Goal: Find specific page/section: Find specific page/section

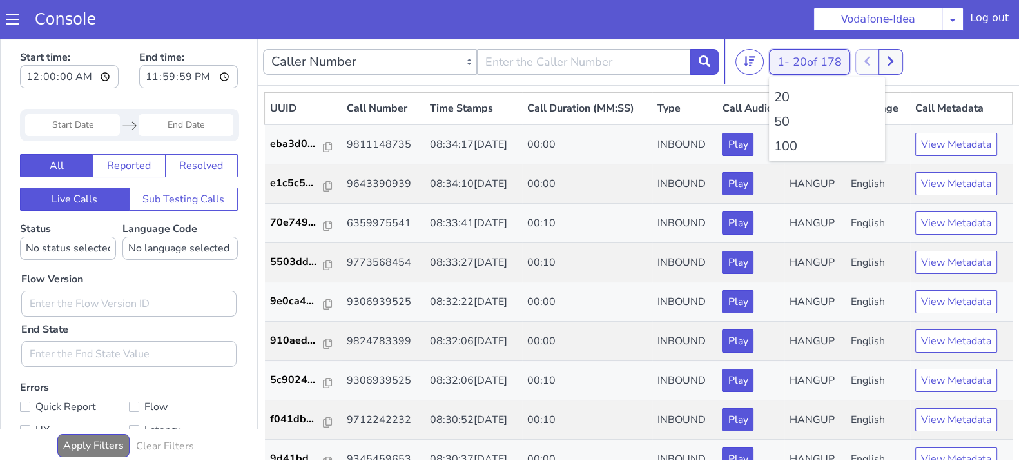
click at [783, 59] on button "1 - 20 of 178" at bounding box center [809, 62] width 81 height 26
click at [782, 146] on li "100" at bounding box center [827, 146] width 106 height 19
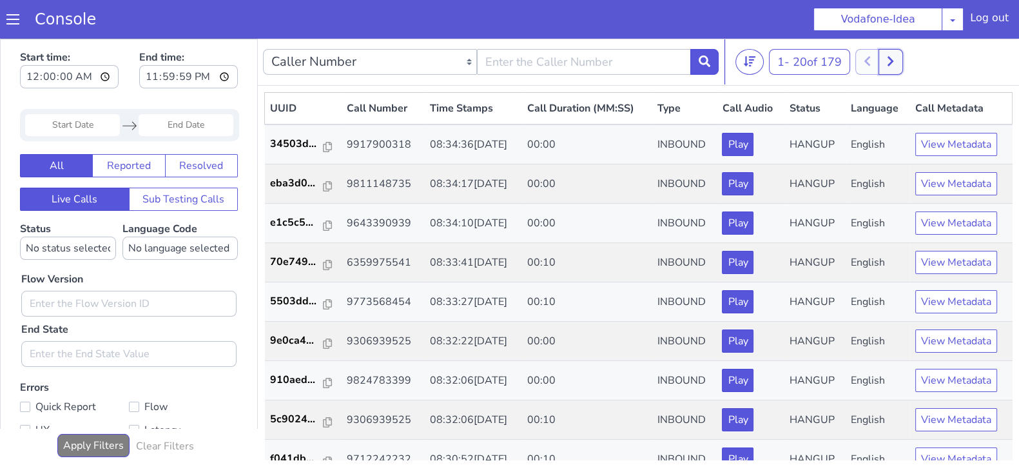
click at [896, 53] on button at bounding box center [890, 62] width 24 height 26
click at [883, 53] on button at bounding box center [890, 62] width 24 height 26
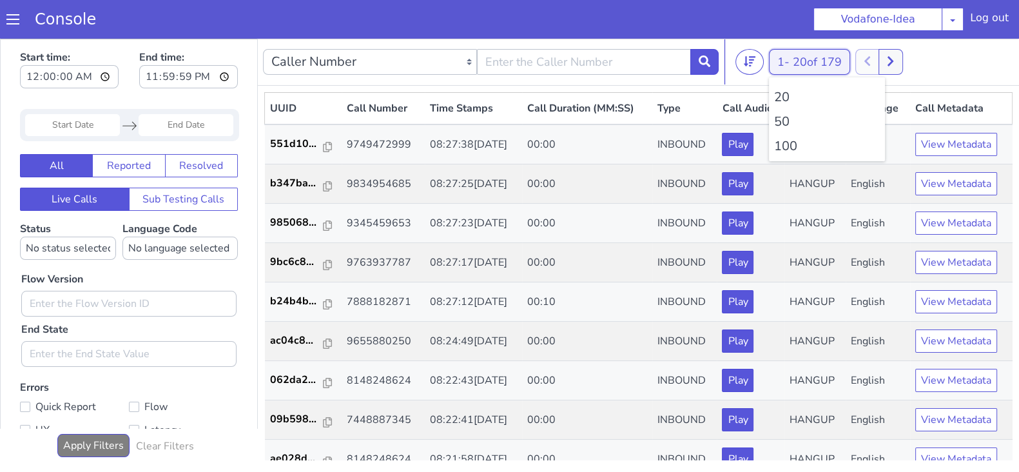
click at [777, 59] on button "1 - 20 of 179" at bounding box center [809, 62] width 81 height 26
click at [775, 145] on li "100" at bounding box center [827, 146] width 106 height 19
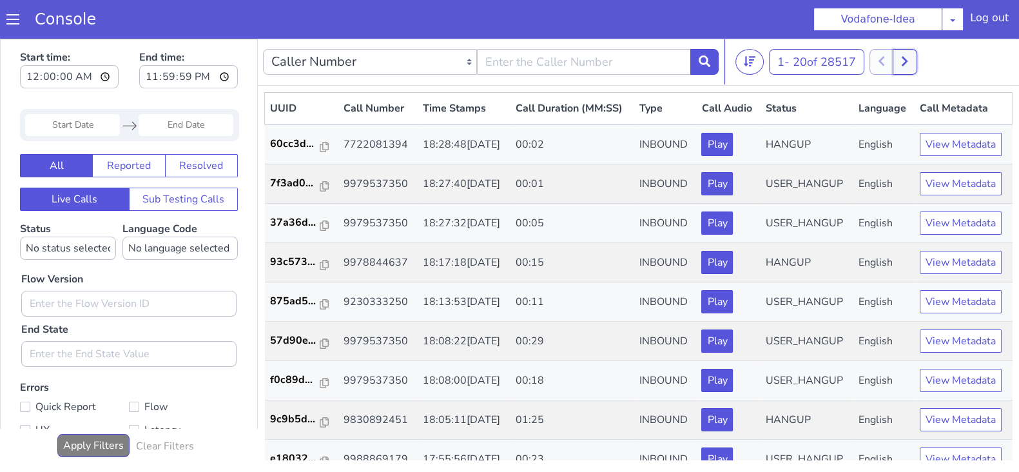
click at [904, 60] on icon at bounding box center [904, 61] width 7 height 12
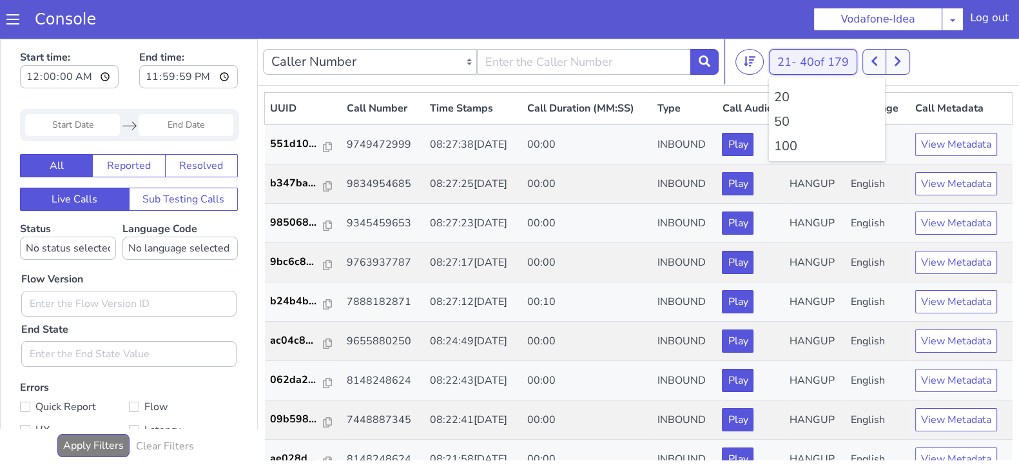
click at [775, 60] on button "21 - 40 of 179" at bounding box center [813, 62] width 88 height 26
click at [790, 159] on ul "20 50 100" at bounding box center [827, 119] width 116 height 84
click at [790, 150] on li "100" at bounding box center [827, 146] width 106 height 19
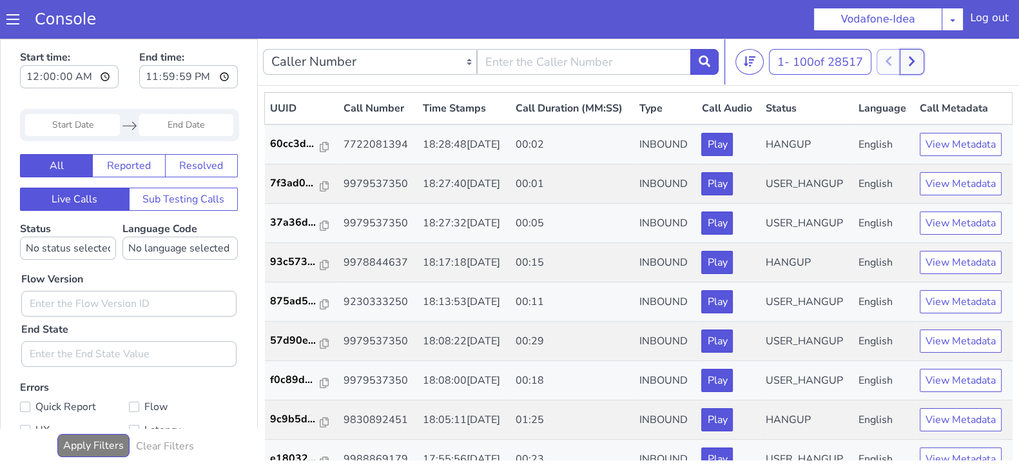
click at [911, 64] on icon at bounding box center [911, 61] width 7 height 12
click at [891, 63] on icon at bounding box center [889, 62] width 6 height 10
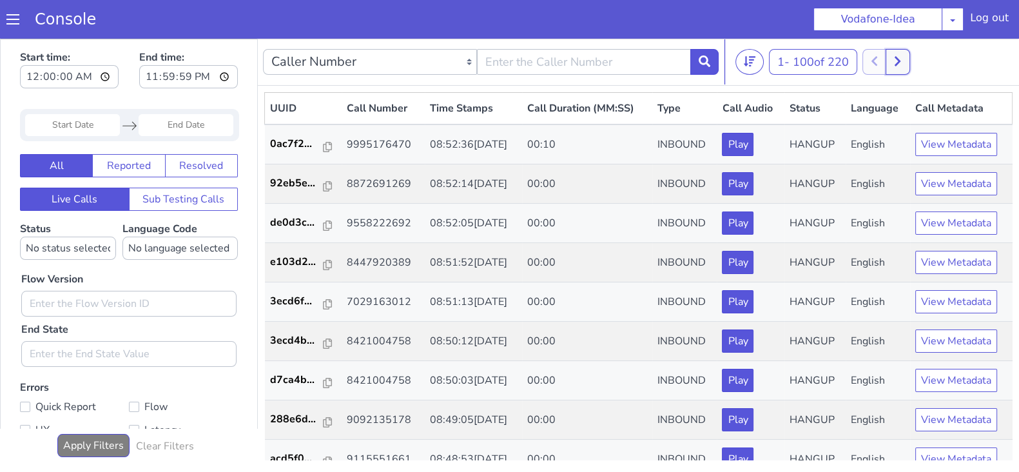
click at [906, 64] on button at bounding box center [898, 62] width 24 height 26
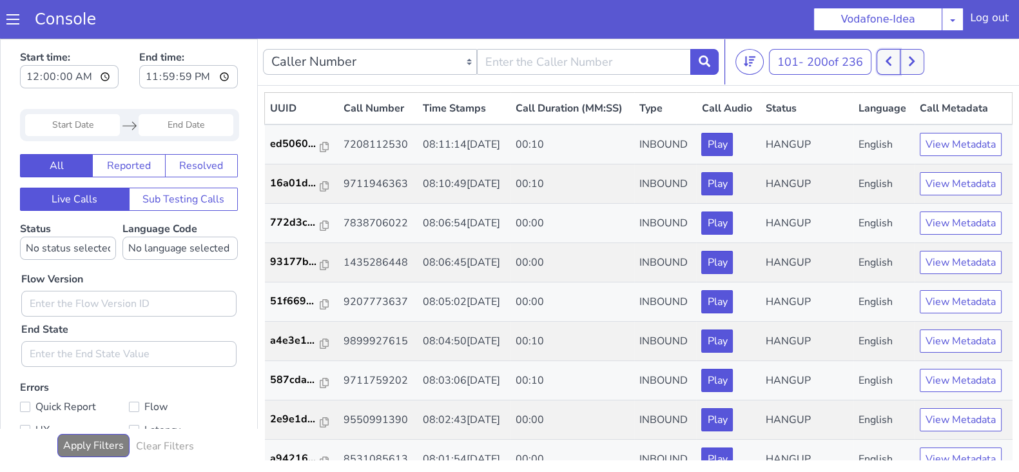
click at [888, 64] on icon at bounding box center [888, 61] width 7 height 12
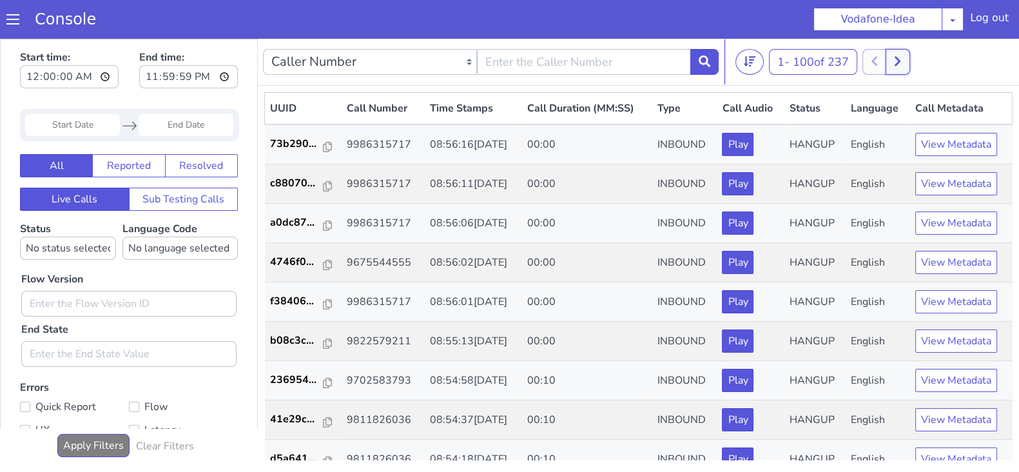
click at [894, 57] on button at bounding box center [898, 62] width 24 height 26
click at [882, 56] on button at bounding box center [889, 62] width 24 height 26
click at [912, 61] on div "1 - 100 of 254 20 50 100" at bounding box center [874, 62] width 278 height 26
click at [908, 59] on button at bounding box center [898, 62] width 24 height 26
click at [890, 64] on icon at bounding box center [888, 61] width 7 height 12
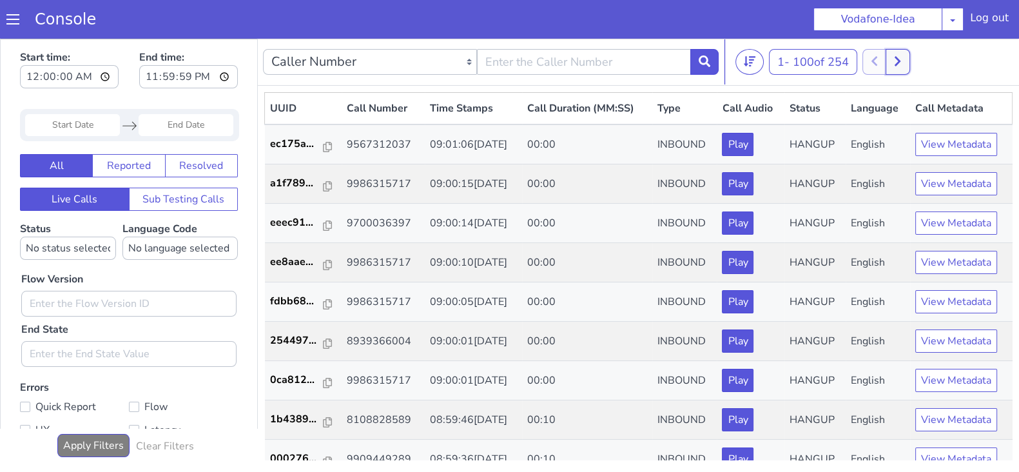
click at [900, 63] on icon at bounding box center [898, 62] width 6 height 10
click at [889, 60] on icon at bounding box center [888, 61] width 7 height 12
drag, startPoint x: 902, startPoint y: 59, endPoint x: 886, endPoint y: 57, distance: 17.0
click at [901, 59] on icon at bounding box center [897, 61] width 7 height 12
click at [878, 59] on div "101 - 200 of 254 20 50 100" at bounding box center [874, 62] width 278 height 26
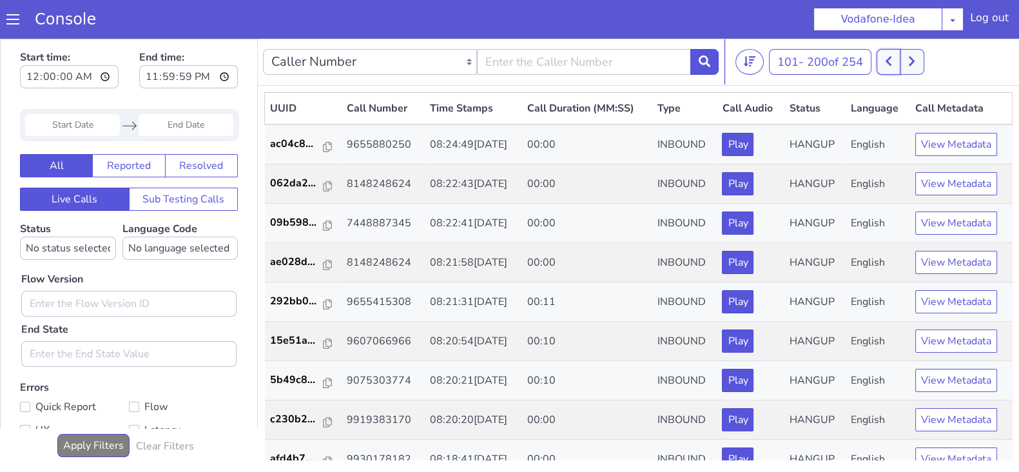
click at [895, 55] on button at bounding box center [889, 62] width 24 height 26
click at [909, 57] on button at bounding box center [898, 62] width 24 height 26
click at [892, 59] on icon at bounding box center [888, 61] width 7 height 12
click at [894, 59] on button at bounding box center [898, 62] width 24 height 26
click at [884, 63] on button at bounding box center [889, 62] width 24 height 26
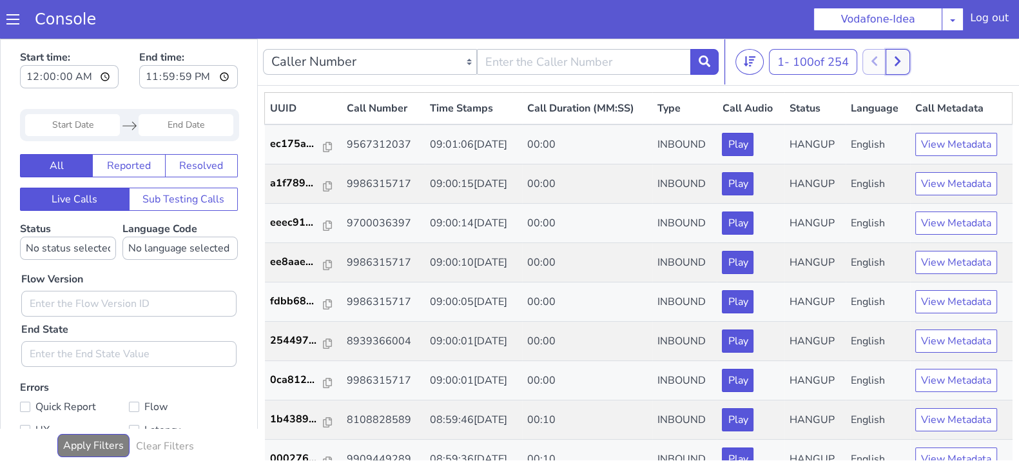
click at [891, 66] on button at bounding box center [898, 62] width 24 height 26
click at [881, 64] on button at bounding box center [889, 62] width 24 height 26
click at [909, 65] on button at bounding box center [898, 62] width 24 height 26
click at [892, 65] on icon at bounding box center [888, 61] width 7 height 12
click at [894, 58] on button at bounding box center [898, 62] width 24 height 26
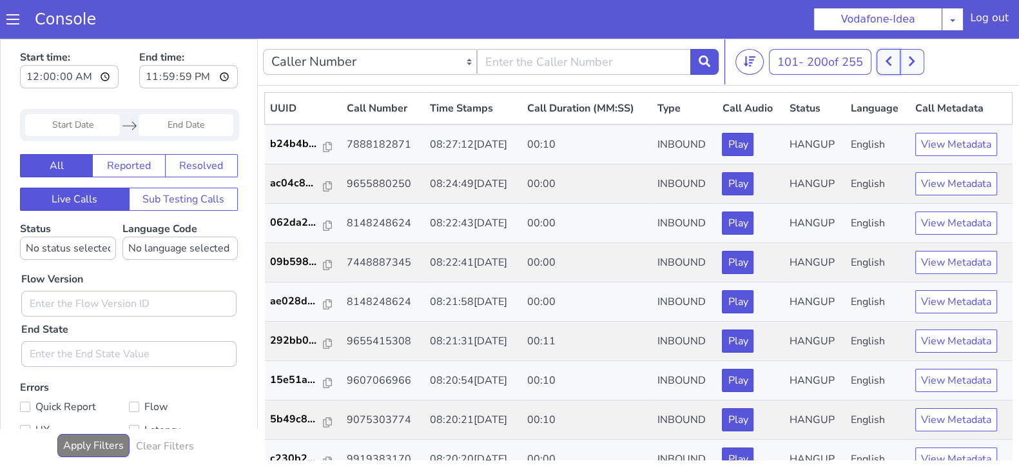
click at [880, 56] on button at bounding box center [889, 62] width 24 height 26
click at [899, 59] on icon at bounding box center [897, 61] width 7 height 12
click at [885, 59] on button at bounding box center [889, 62] width 24 height 26
click at [906, 59] on button at bounding box center [898, 62] width 24 height 26
click at [891, 56] on icon at bounding box center [888, 61] width 7 height 12
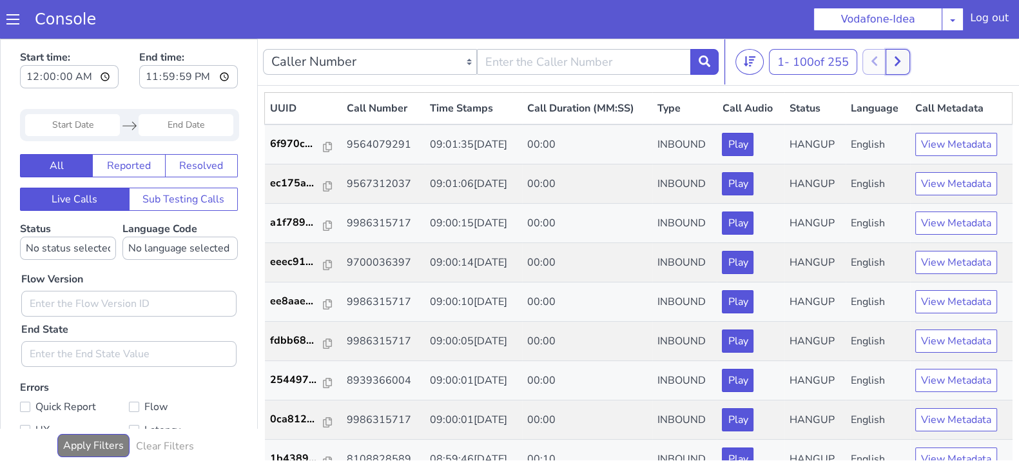
click at [901, 56] on icon at bounding box center [897, 61] width 7 height 12
click at [886, 61] on button at bounding box center [889, 62] width 24 height 26
click at [905, 59] on button at bounding box center [898, 62] width 24 height 26
click at [889, 61] on icon at bounding box center [889, 62] width 6 height 10
click at [908, 59] on button at bounding box center [898, 62] width 24 height 26
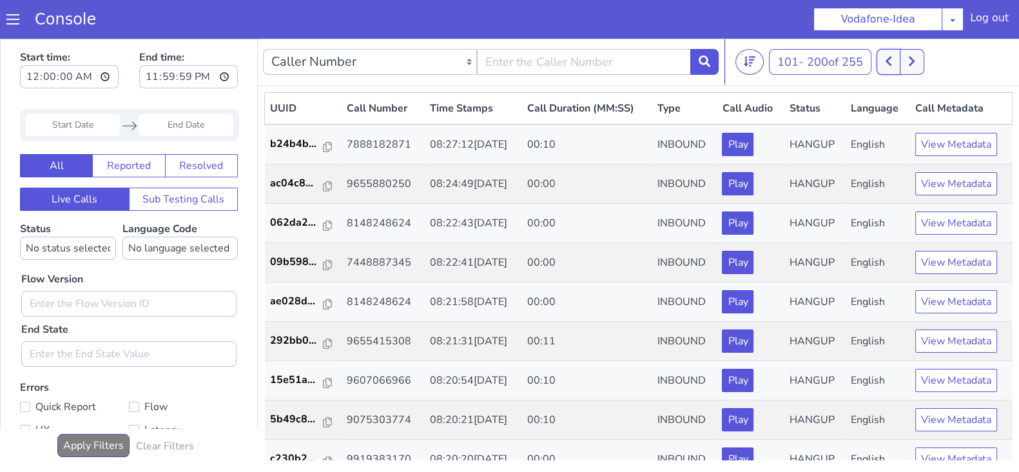
click at [889, 59] on icon at bounding box center [888, 61] width 7 height 12
click at [905, 59] on button at bounding box center [898, 62] width 24 height 26
click at [883, 59] on button at bounding box center [889, 62] width 24 height 26
click at [900, 61] on icon at bounding box center [898, 62] width 6 height 10
click at [885, 64] on button at bounding box center [889, 62] width 24 height 26
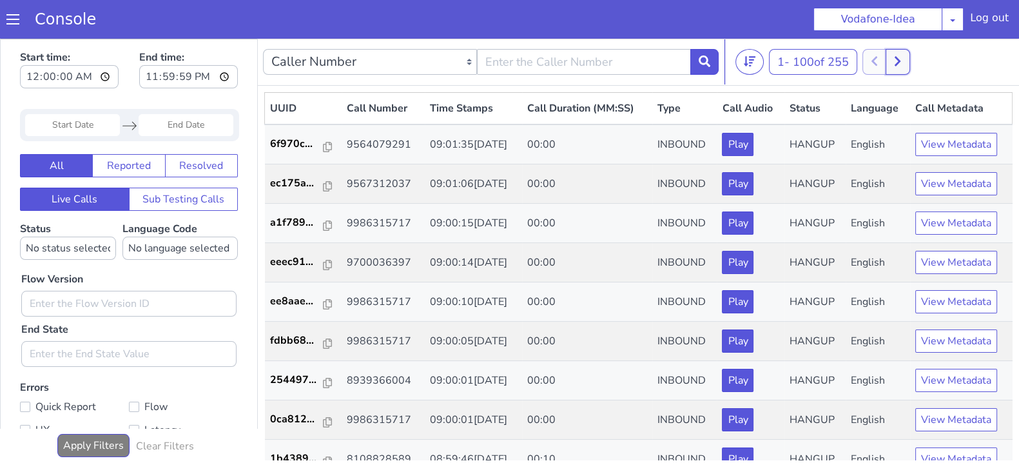
click at [895, 66] on button at bounding box center [898, 62] width 24 height 26
click at [883, 63] on button at bounding box center [889, 62] width 24 height 26
click at [900, 59] on icon at bounding box center [898, 62] width 6 height 10
click at [887, 57] on button at bounding box center [889, 62] width 24 height 26
click at [905, 68] on button at bounding box center [898, 62] width 24 height 26
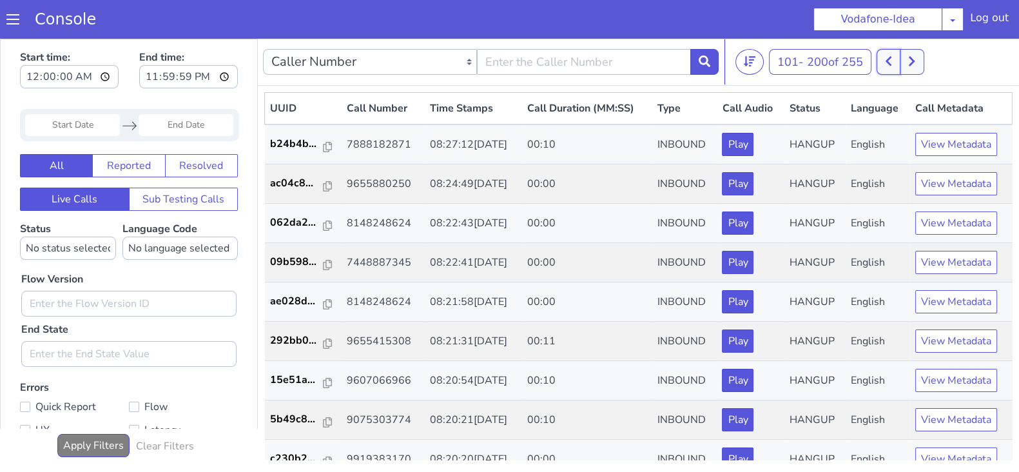
click at [883, 67] on button at bounding box center [889, 62] width 24 height 26
click at [901, 56] on icon at bounding box center [897, 61] width 7 height 12
click at [888, 59] on icon at bounding box center [888, 61] width 7 height 12
click at [893, 59] on button at bounding box center [898, 62] width 24 height 26
click at [878, 59] on div "101 - 200 of 256 20 50 100" at bounding box center [874, 62] width 278 height 26
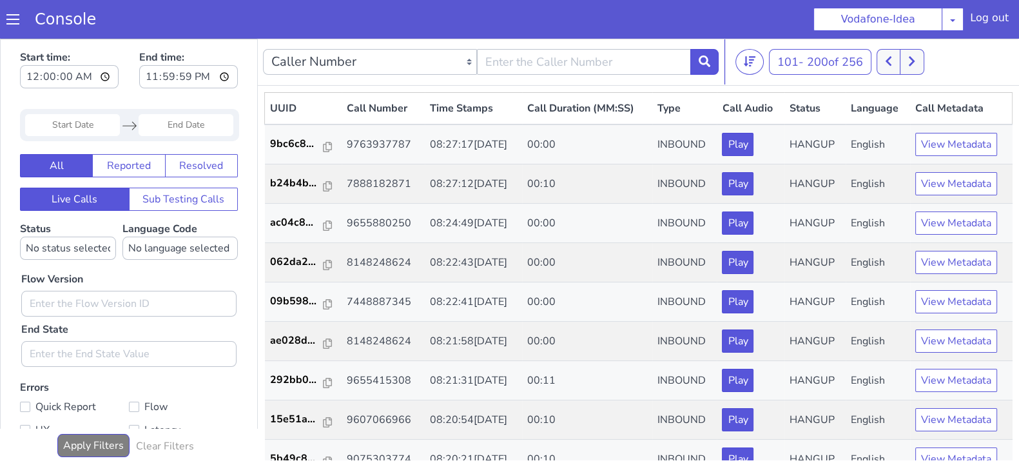
click at [876, 61] on div "101 - 200 of 256 20 50 100" at bounding box center [874, 62] width 278 height 26
click at [887, 61] on button at bounding box center [889, 62] width 24 height 26
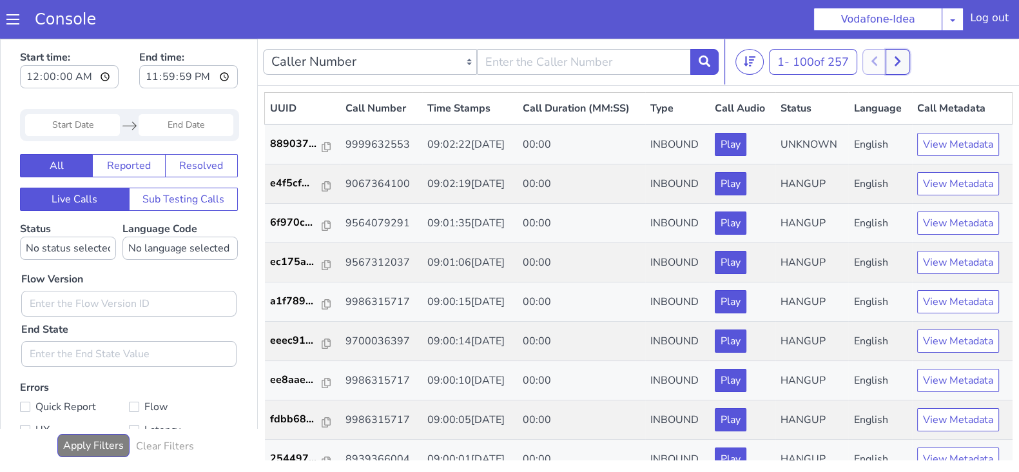
click at [897, 70] on button at bounding box center [898, 62] width 24 height 26
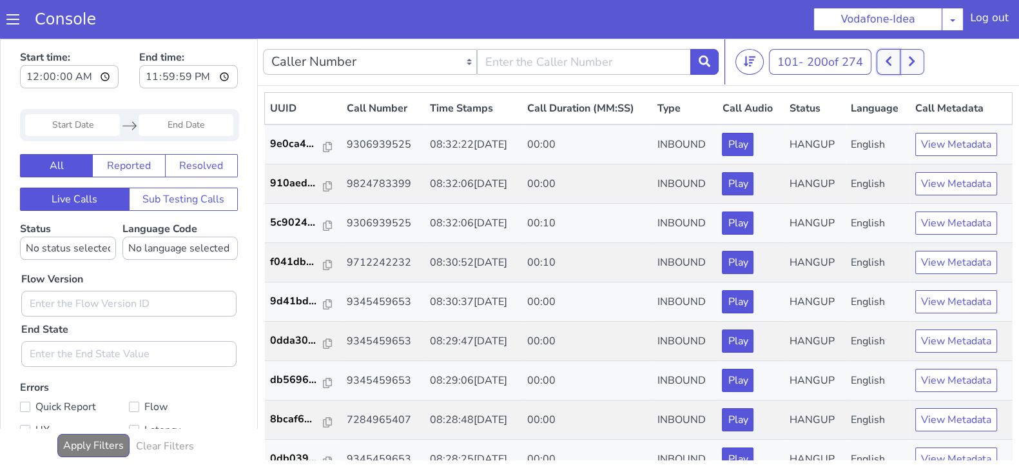
click at [882, 64] on button at bounding box center [889, 62] width 24 height 26
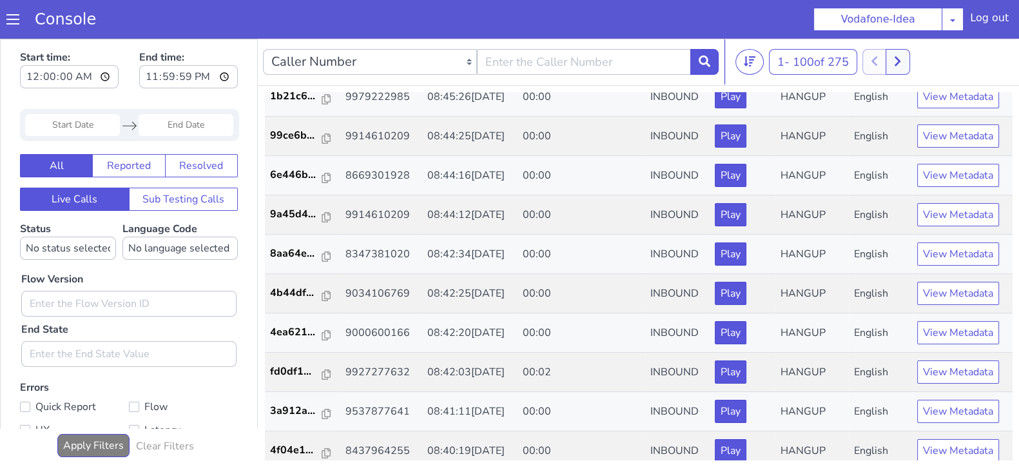
scroll to position [3129, 0]
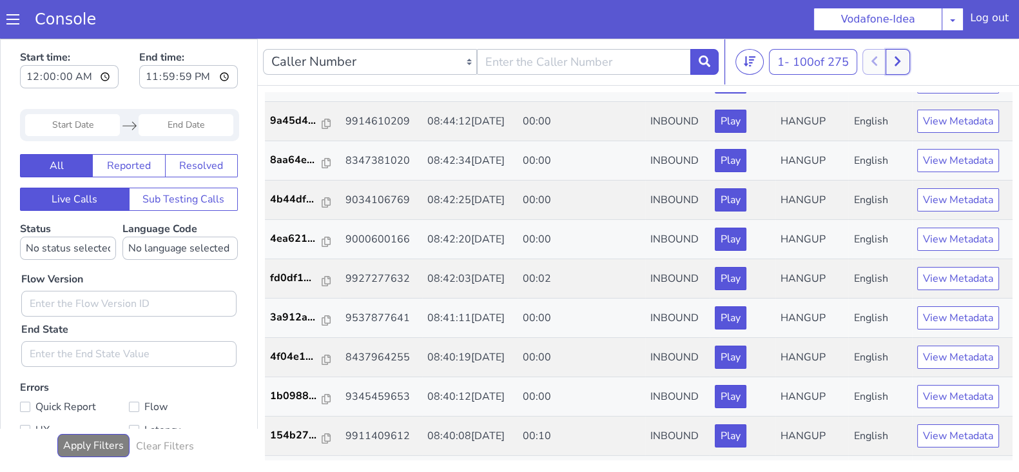
click at [893, 59] on button at bounding box center [898, 62] width 24 height 26
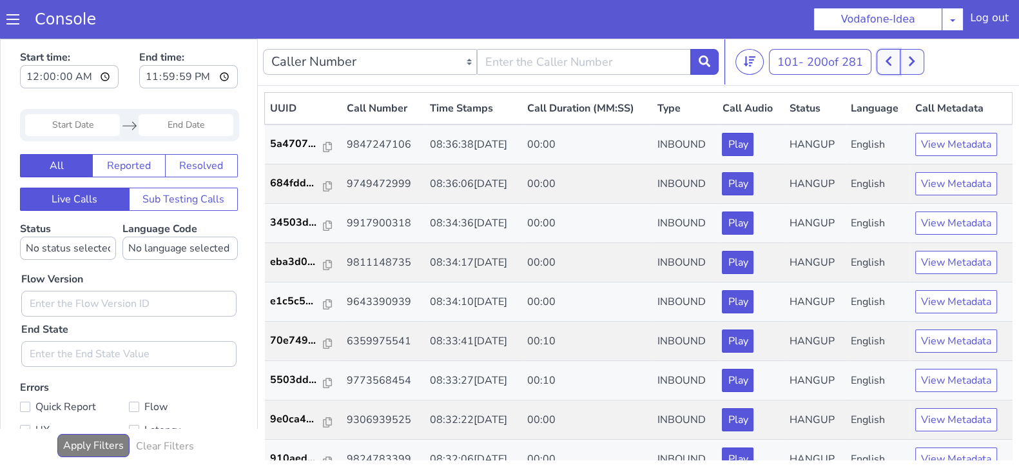
click at [892, 59] on icon at bounding box center [888, 61] width 7 height 12
click at [909, 57] on button at bounding box center [898, 62] width 24 height 26
click at [891, 56] on icon at bounding box center [888, 61] width 7 height 12
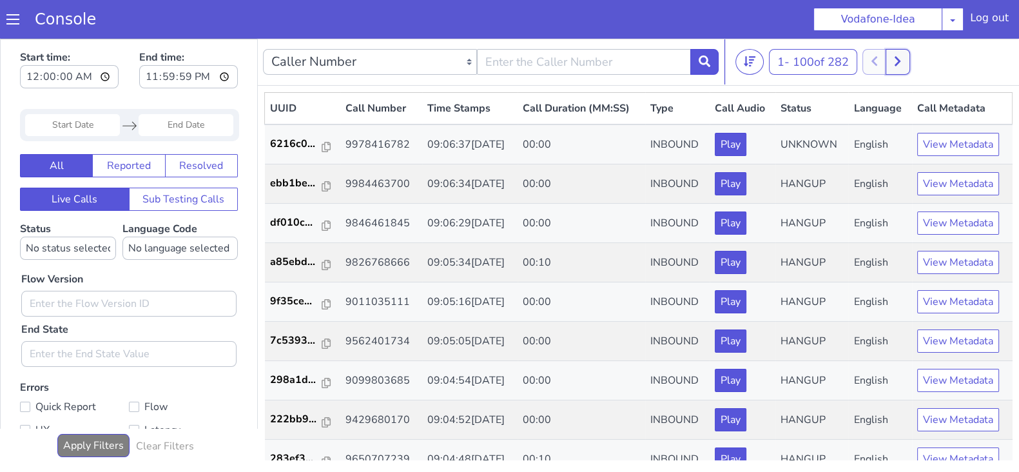
click at [909, 67] on button at bounding box center [898, 62] width 24 height 26
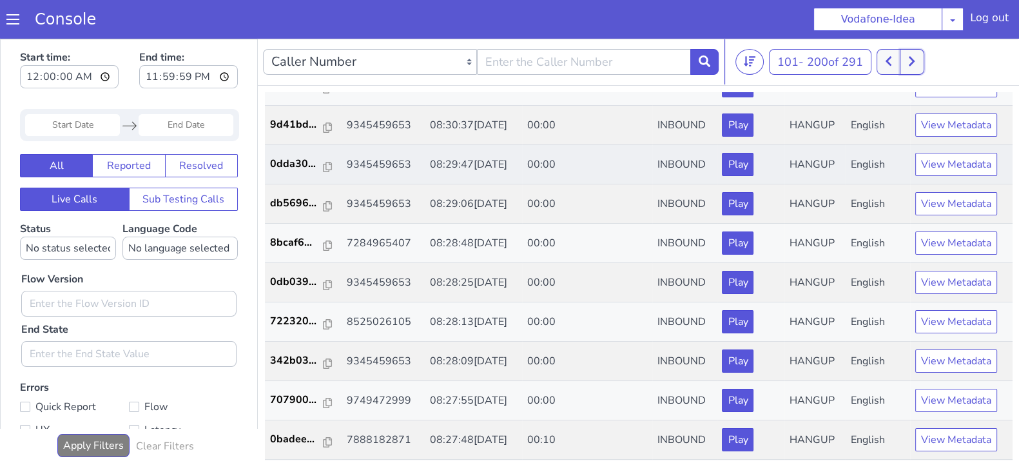
scroll to position [849, 0]
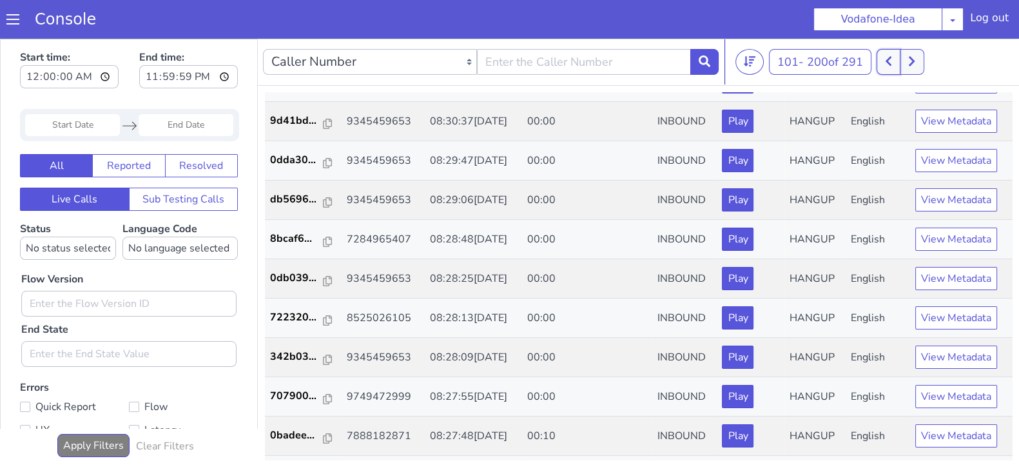
click at [891, 57] on icon at bounding box center [889, 62] width 6 height 10
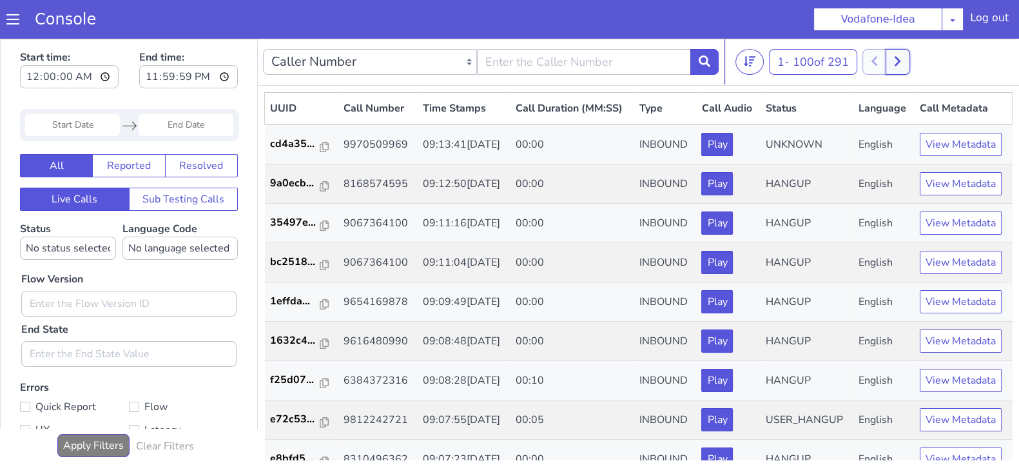
click at [900, 60] on icon at bounding box center [898, 62] width 6 height 10
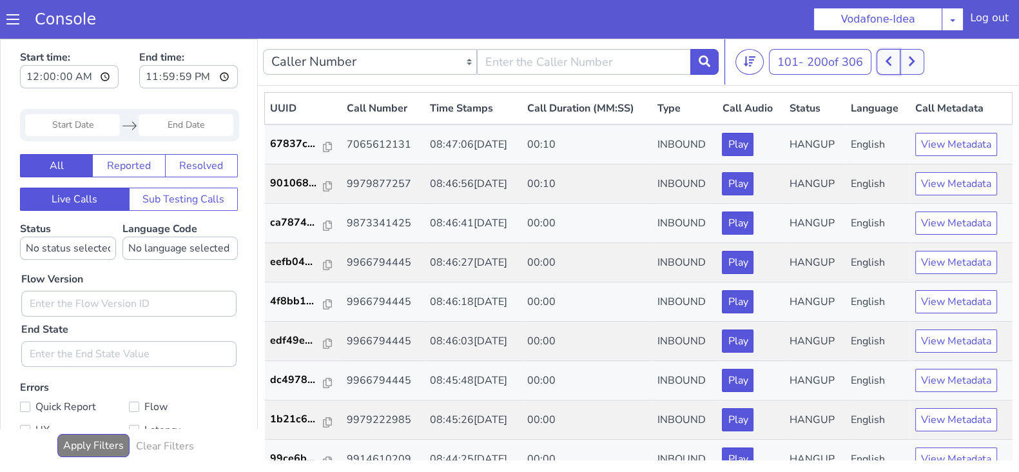
click at [897, 59] on button at bounding box center [889, 62] width 24 height 26
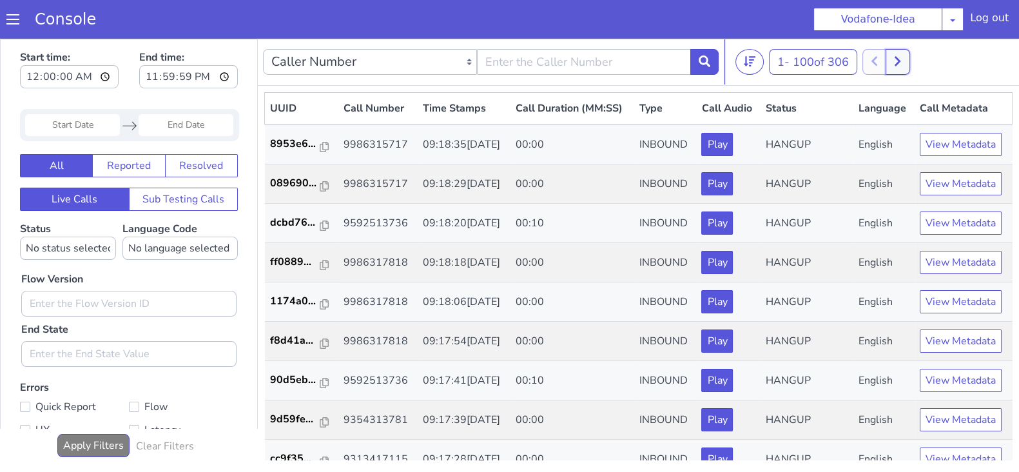
click at [901, 57] on icon at bounding box center [897, 61] width 7 height 12
click at [889, 59] on icon at bounding box center [888, 61] width 7 height 12
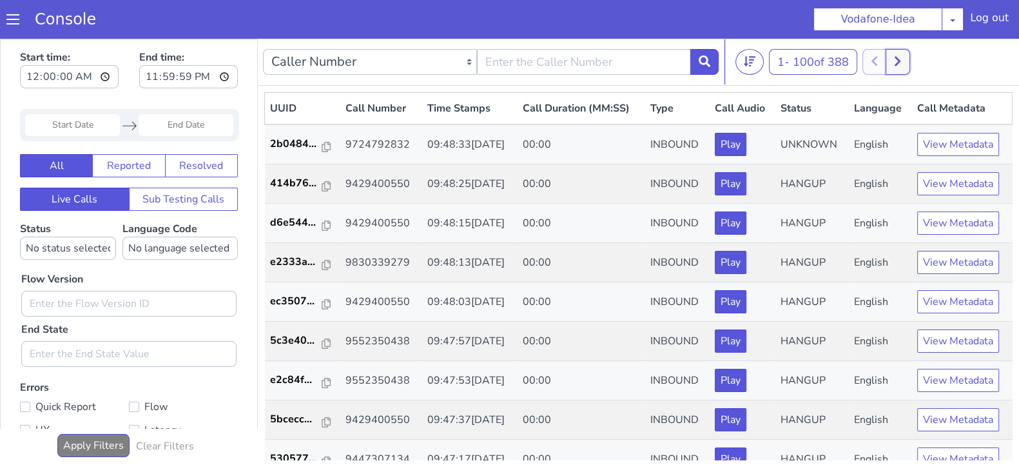
click at [896, 61] on button at bounding box center [898, 62] width 24 height 26
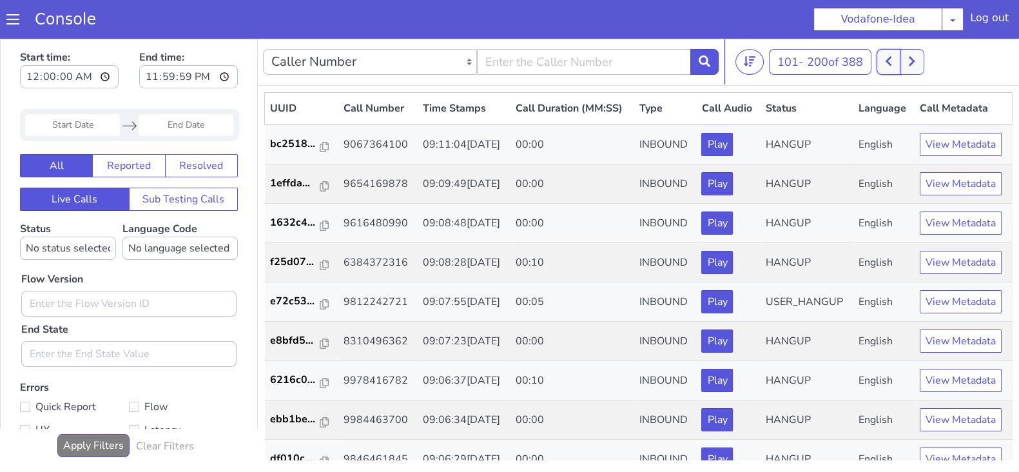
click at [891, 63] on icon at bounding box center [889, 62] width 6 height 10
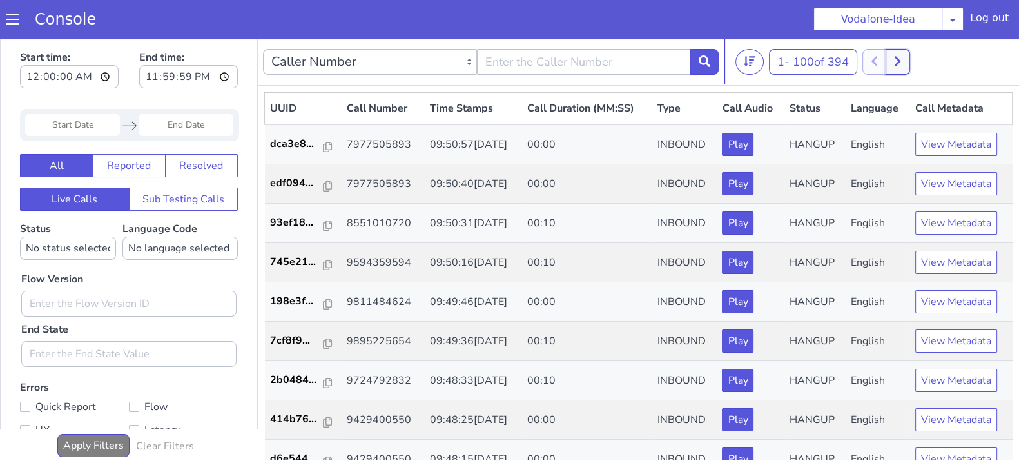
click at [906, 64] on button at bounding box center [898, 62] width 24 height 26
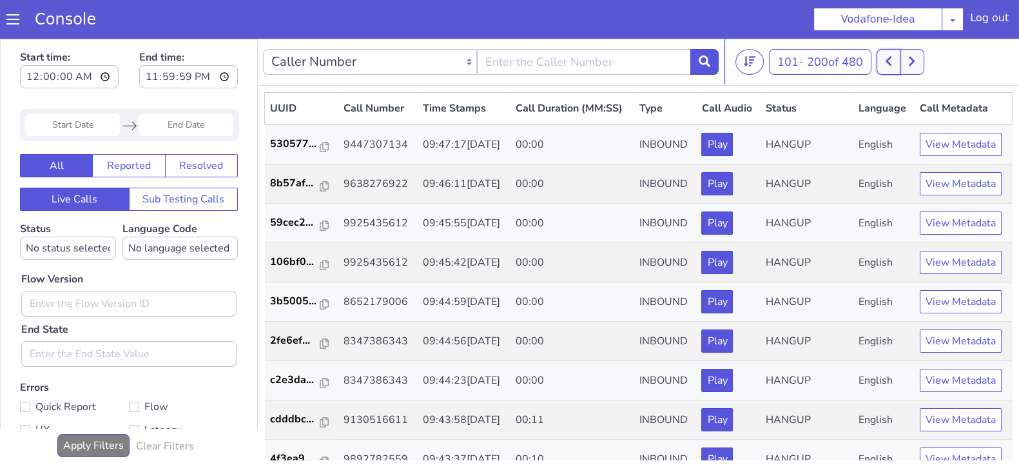
click at [886, 66] on button at bounding box center [889, 62] width 24 height 26
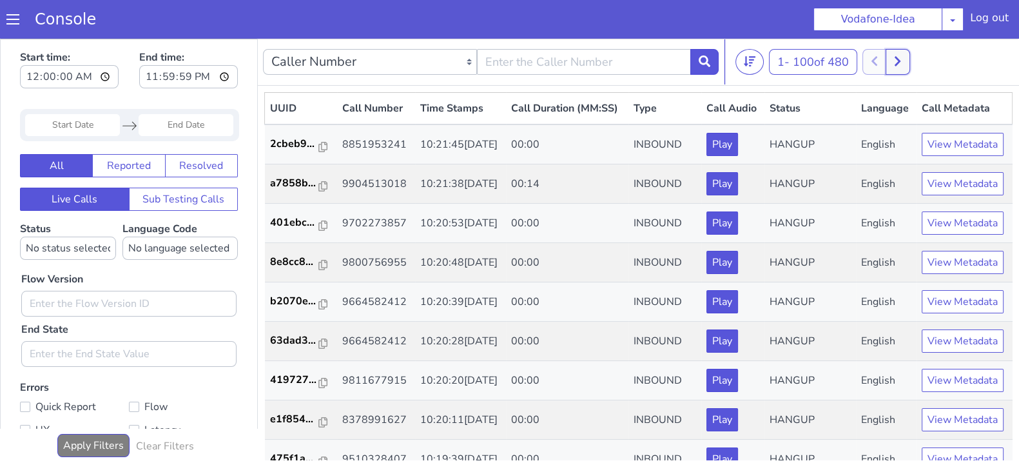
click at [900, 51] on button at bounding box center [898, 62] width 24 height 26
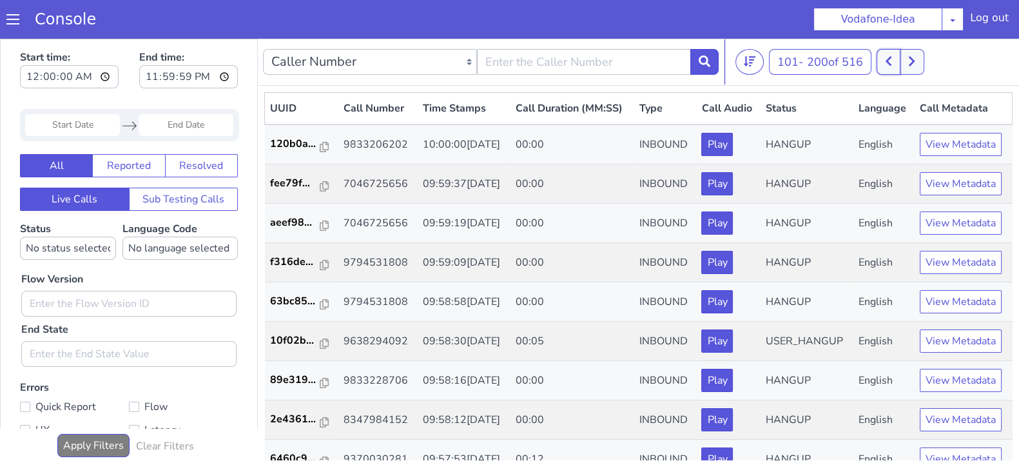
click at [885, 56] on button at bounding box center [889, 62] width 24 height 26
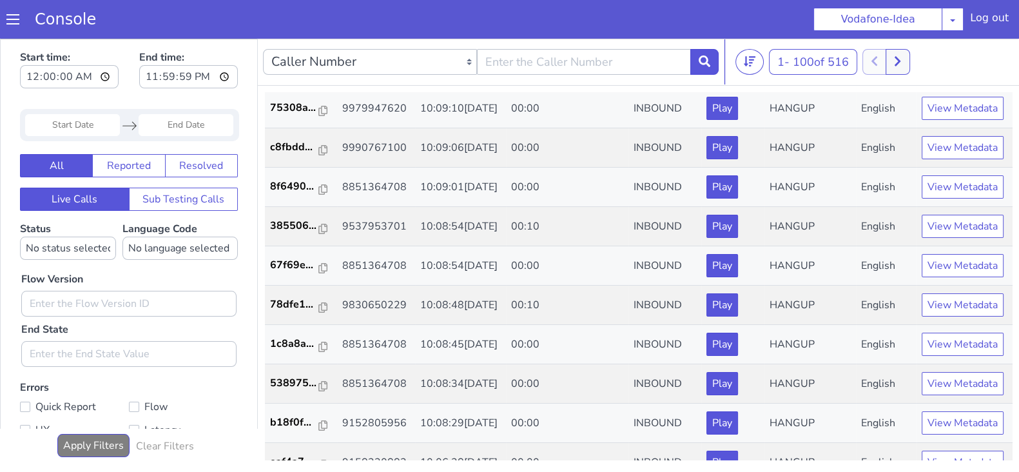
scroll to position [2949, 0]
